Goal: Unclear

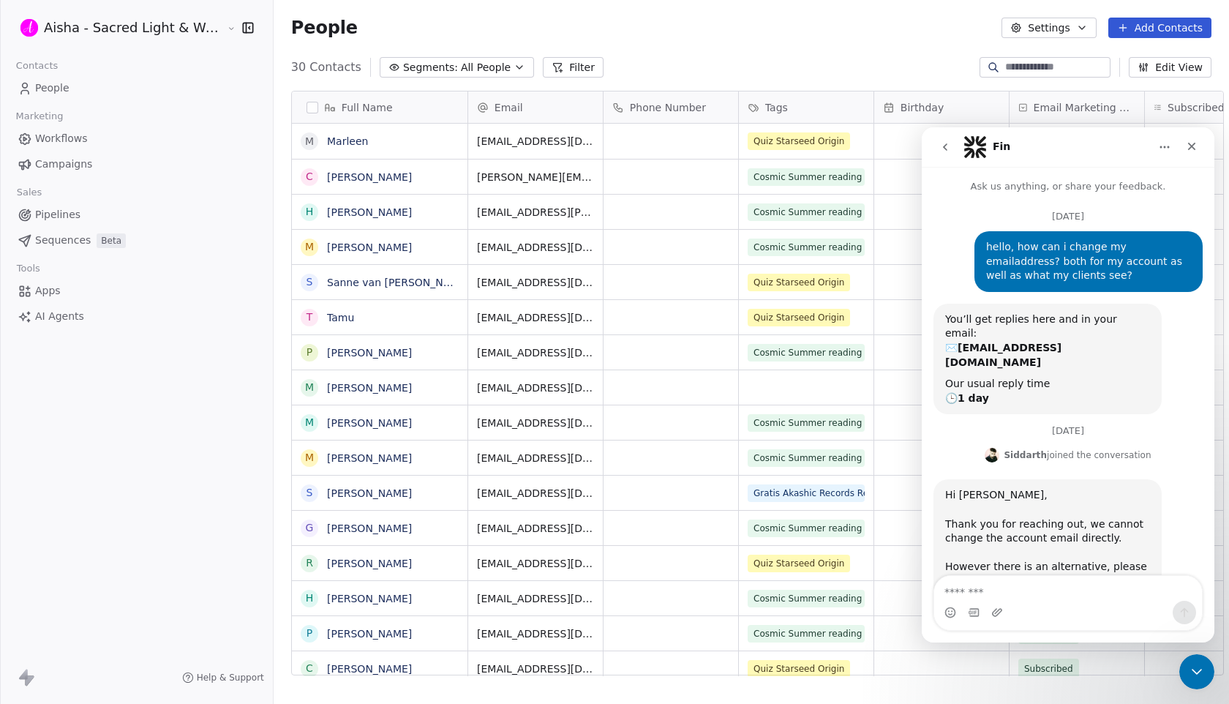
scroll to position [2, 0]
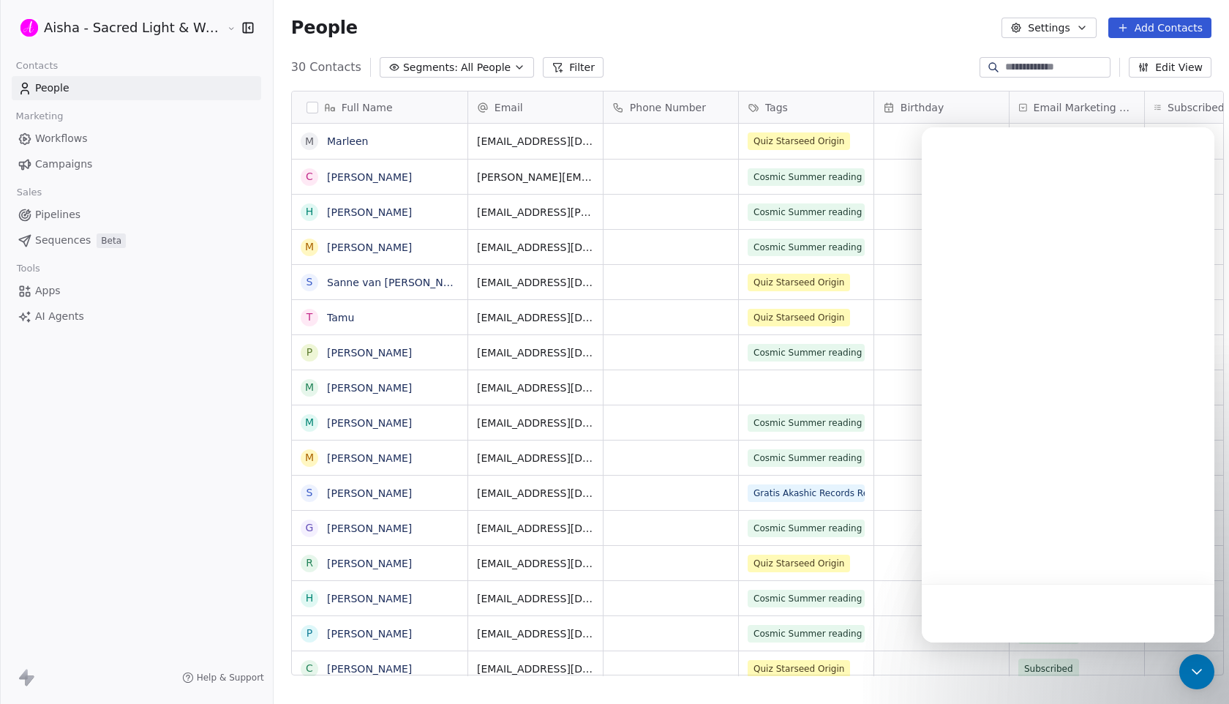
scroll to position [619, 968]
